Goal: Information Seeking & Learning: Learn about a topic

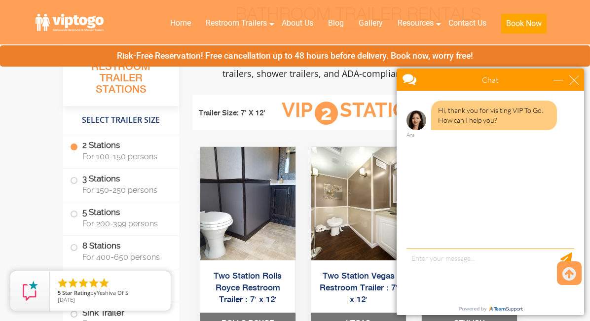
scroll to position [444, 0]
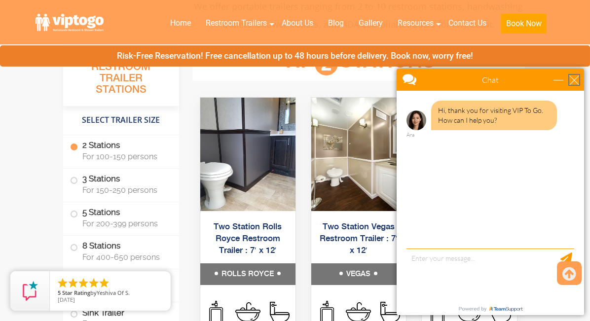
click at [574, 81] on div "close" at bounding box center [574, 80] width 10 height 10
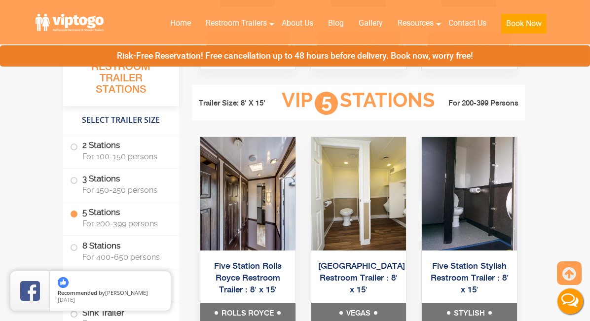
scroll to position [1553, 0]
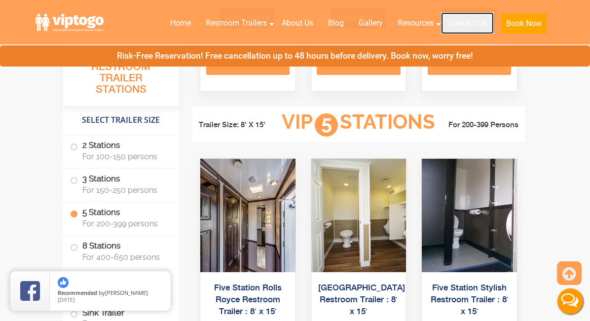
click at [460, 20] on link "Contact Us" at bounding box center [467, 23] width 53 height 22
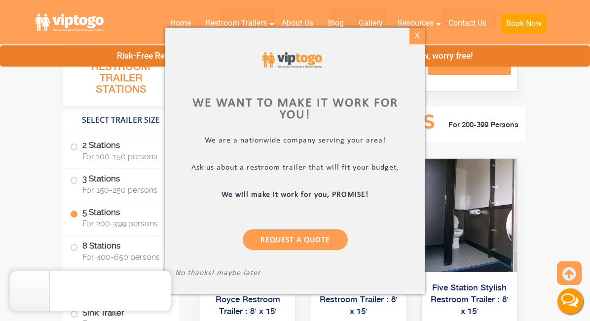
click at [421, 38] on div "X" at bounding box center [417, 36] width 15 height 17
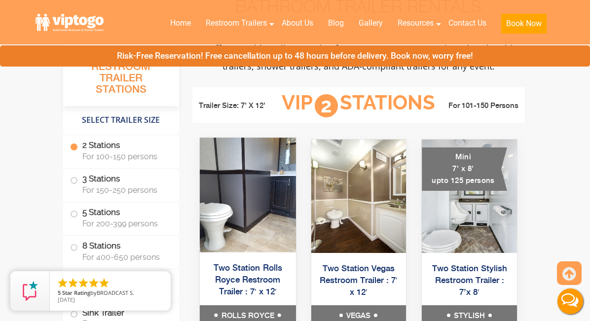
scroll to position [418, 0]
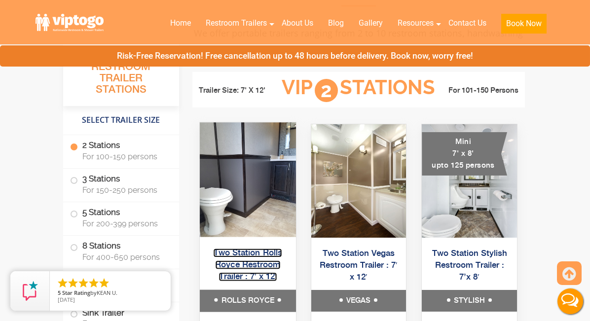
click at [239, 251] on link "Two Station Rolls Royce Restroom Trailer : 7′ x 12′" at bounding box center [248, 265] width 69 height 33
click at [239, 260] on link "Two Station Rolls Royce Restroom Trailer : 7′ x 12′" at bounding box center [248, 265] width 69 height 33
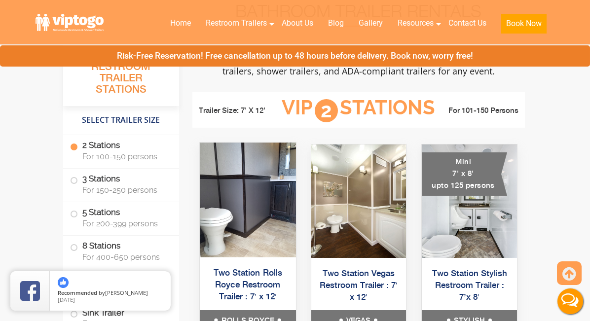
scroll to position [368, 0]
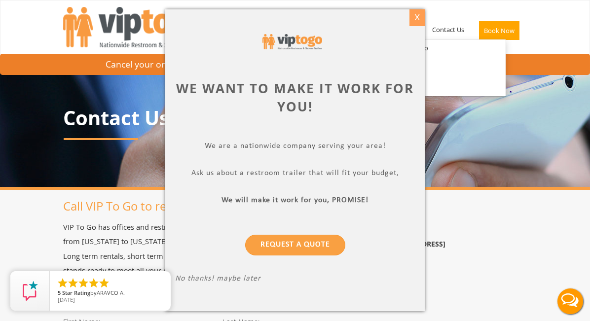
click at [417, 19] on div "X" at bounding box center [417, 17] width 15 height 17
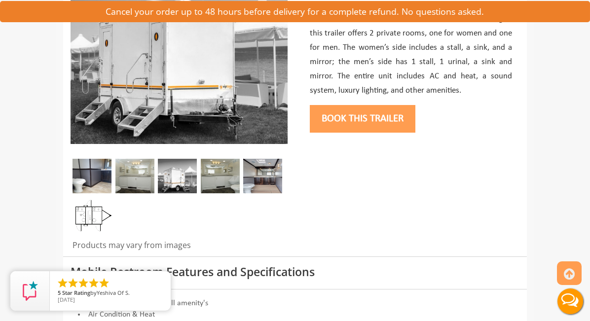
scroll to position [197, 0]
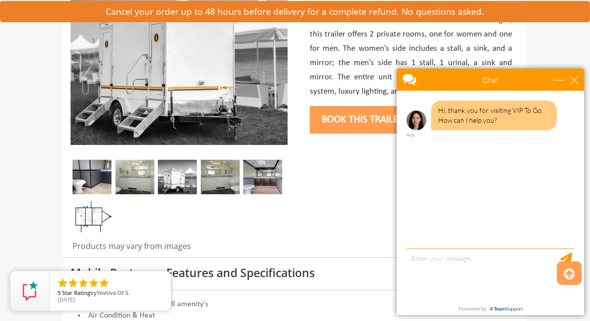
click at [115, 193] on img at bounding box center [134, 177] width 39 height 35
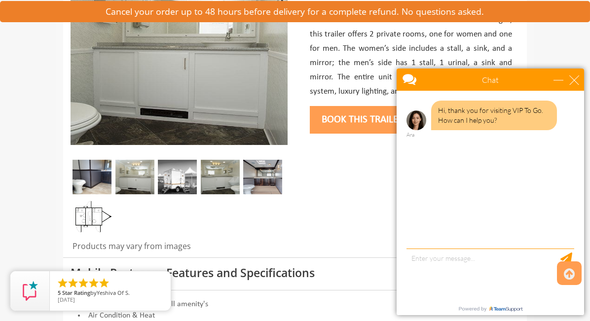
click at [128, 194] on div at bounding box center [179, 199] width 217 height 79
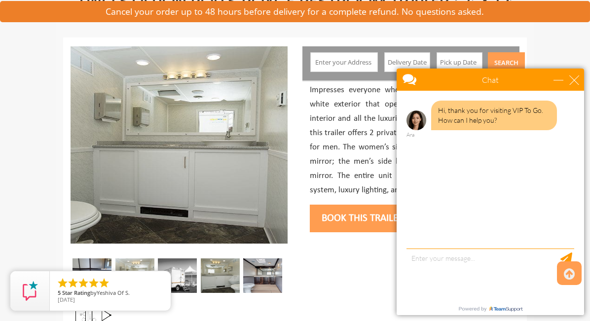
click at [158, 264] on img at bounding box center [177, 276] width 39 height 35
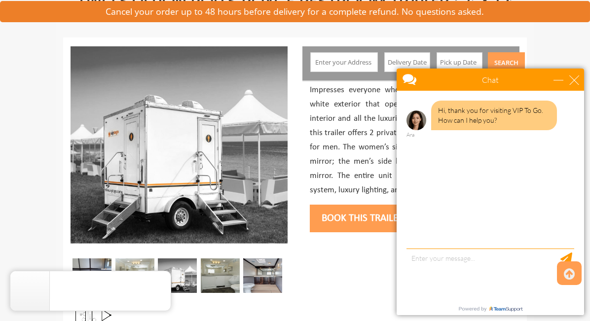
click at [201, 274] on img at bounding box center [220, 276] width 39 height 35
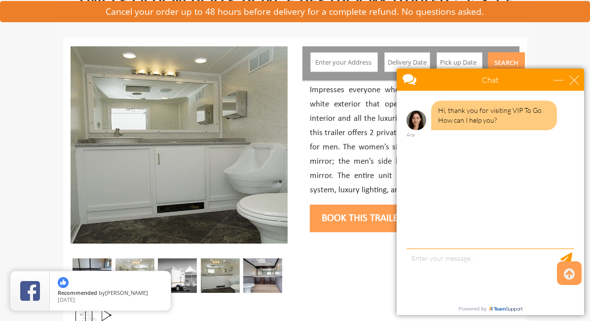
click at [243, 274] on img at bounding box center [262, 276] width 39 height 35
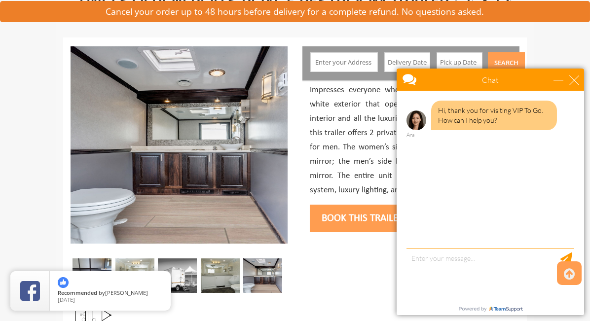
click at [112, 298] on img at bounding box center [92, 315] width 39 height 35
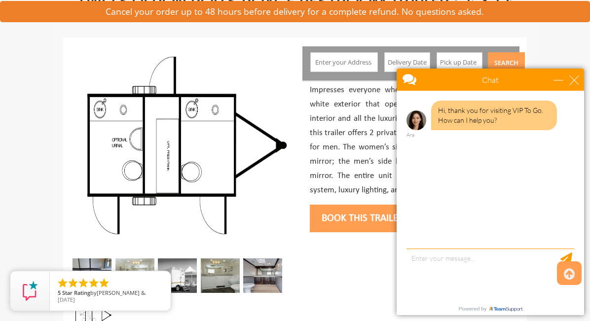
click at [312, 252] on div at bounding box center [295, 197] width 464 height 318
click at [572, 77] on div "close" at bounding box center [574, 80] width 10 height 10
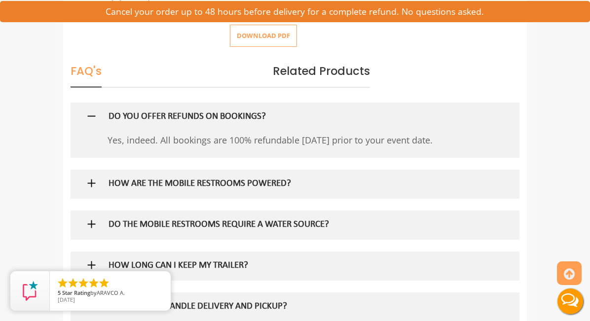
scroll to position [543, 0]
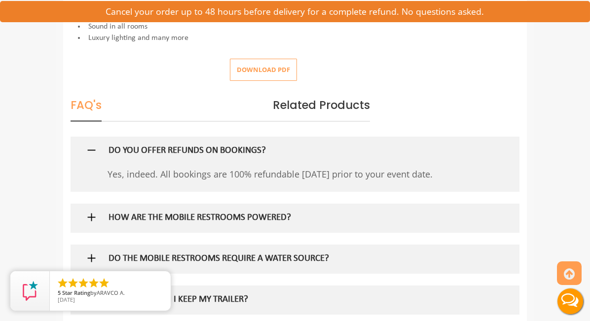
click at [297, 204] on div "HOW ARE THE MOBILE RESTROOMS POWERED?" at bounding box center [282, 218] width 362 height 29
click at [293, 213] on h5 "HOW ARE THE MOBILE RESTROOMS POWERED?" at bounding box center [282, 218] width 347 height 10
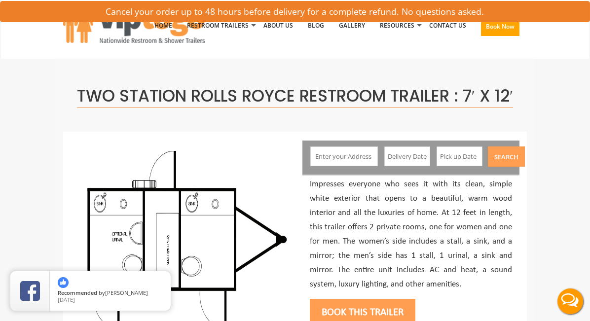
scroll to position [0, 0]
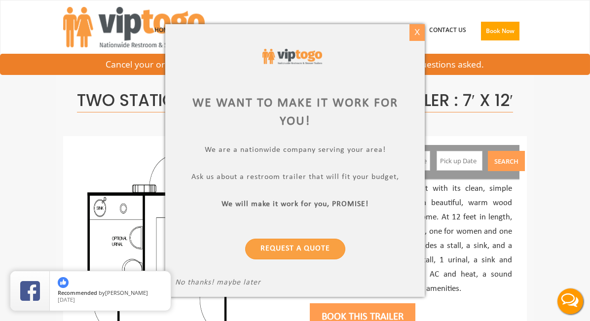
click at [423, 33] on div "X" at bounding box center [417, 32] width 15 height 17
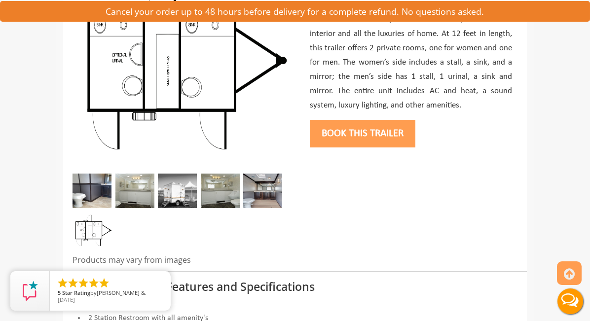
scroll to position [148, 0]
